Goal: Task Accomplishment & Management: Manage account settings

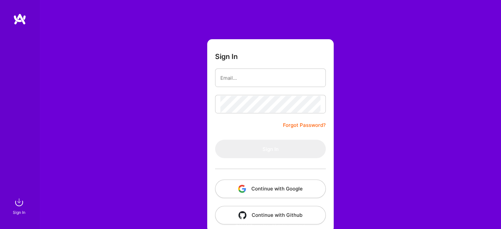
scroll to position [18, 0]
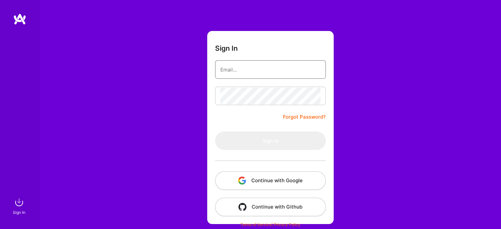
type input "[EMAIL_ADDRESS][DOMAIN_NAME]"
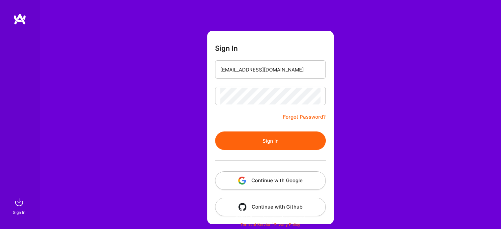
drag, startPoint x: 271, startPoint y: 181, endPoint x: 261, endPoint y: 143, distance: 38.9
click at [266, 159] on form "Sign In [EMAIL_ADDRESS][DOMAIN_NAME] Forgot Password? Sign In Continue with Goo…" at bounding box center [270, 127] width 126 height 193
click at [246, 118] on form "Sign In [EMAIL_ADDRESS][DOMAIN_NAME] Forgot Password? Sign In Continue with Goo…" at bounding box center [270, 127] width 126 height 193
drag, startPoint x: 246, startPoint y: 118, endPoint x: 242, endPoint y: 118, distance: 4.3
click at [243, 118] on form "Sign In [EMAIL_ADDRESS][DOMAIN_NAME] Forgot Password? Sign In Continue with Goo…" at bounding box center [270, 127] width 126 height 193
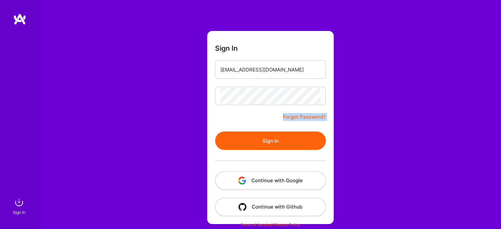
click at [220, 113] on form "Sign In [EMAIL_ADDRESS][DOMAIN_NAME] Forgot Password? Sign In Continue with Goo…" at bounding box center [270, 127] width 126 height 193
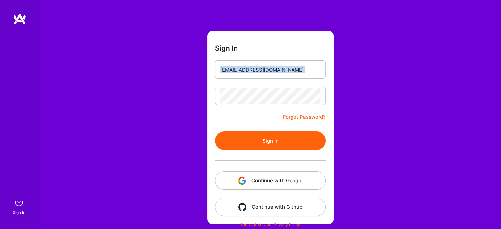
click at [259, 141] on button "Sign In" at bounding box center [270, 140] width 111 height 18
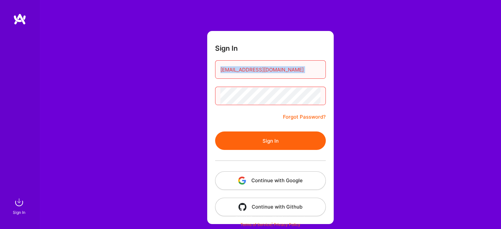
click at [286, 178] on button "Continue with Google" at bounding box center [270, 180] width 111 height 18
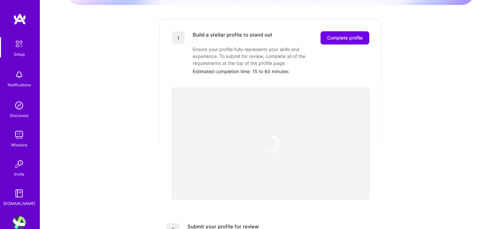
scroll to position [66, 0]
